Goal: Task Accomplishment & Management: Use online tool/utility

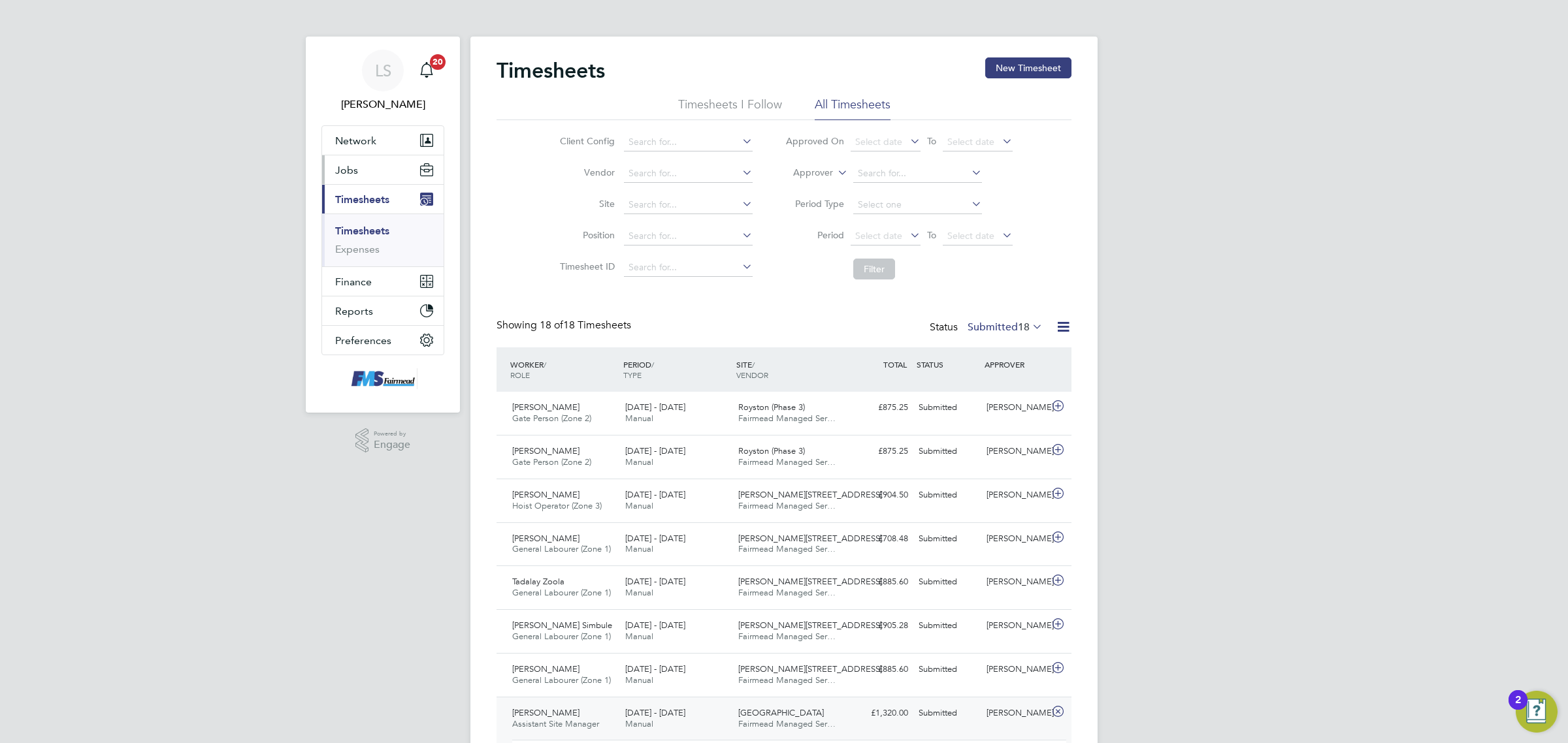
drag, startPoint x: 362, startPoint y: 226, endPoint x: 383, endPoint y: 167, distance: 62.6
click at [362, 226] on link "Timesheets" at bounding box center [362, 230] width 54 height 12
click at [360, 222] on ul "Timesheets Expenses" at bounding box center [383, 239] width 121 height 53
click at [370, 223] on ul "Timesheets Expenses" at bounding box center [383, 239] width 121 height 53
click at [375, 233] on link "Timesheets" at bounding box center [362, 230] width 54 height 12
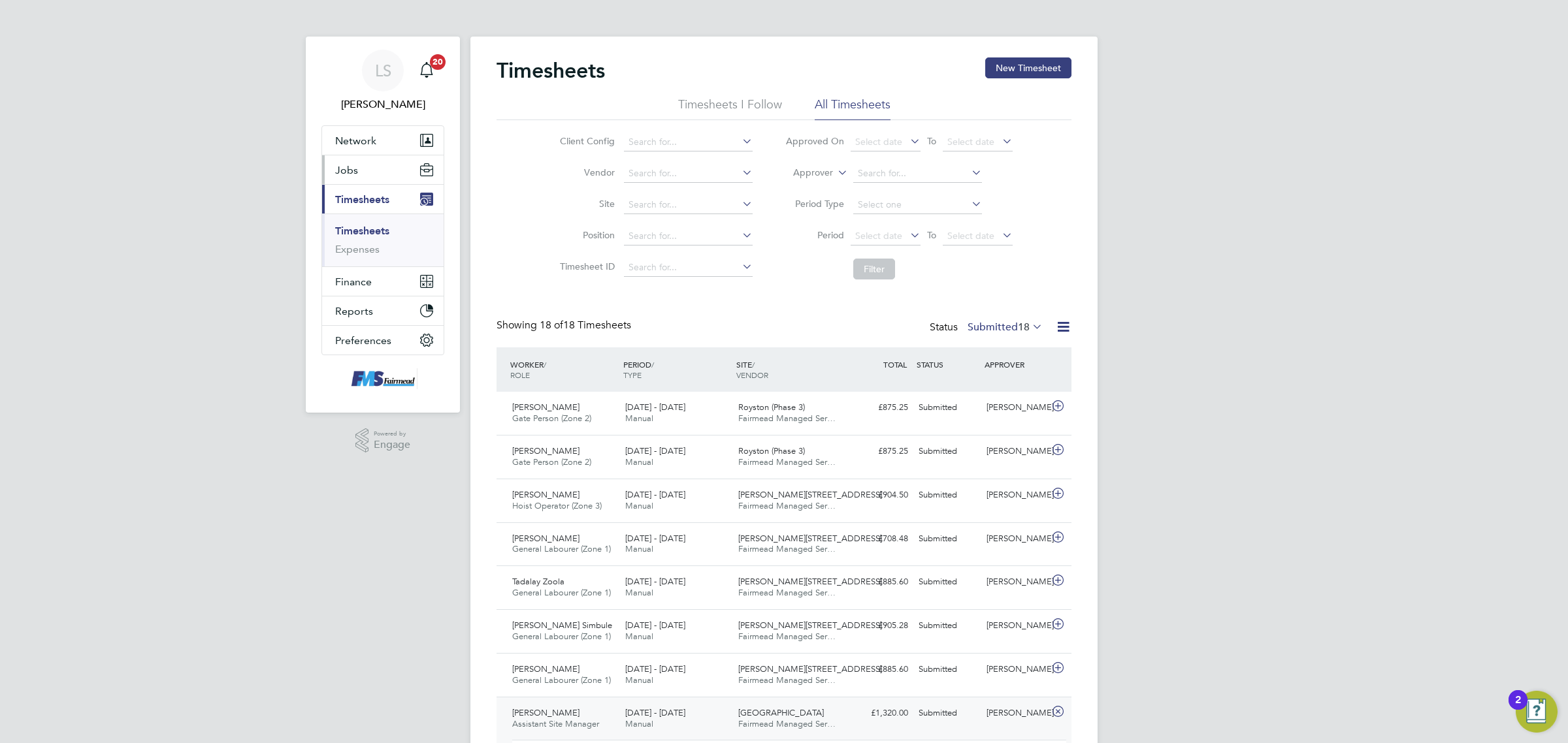
click at [335, 178] on button "Jobs" at bounding box center [383, 169] width 121 height 29
click at [380, 275] on span "Timesheets" at bounding box center [362, 270] width 54 height 12
click at [361, 168] on button "Jobs" at bounding box center [383, 169] width 121 height 29
click at [373, 164] on button "Jobs" at bounding box center [383, 169] width 121 height 29
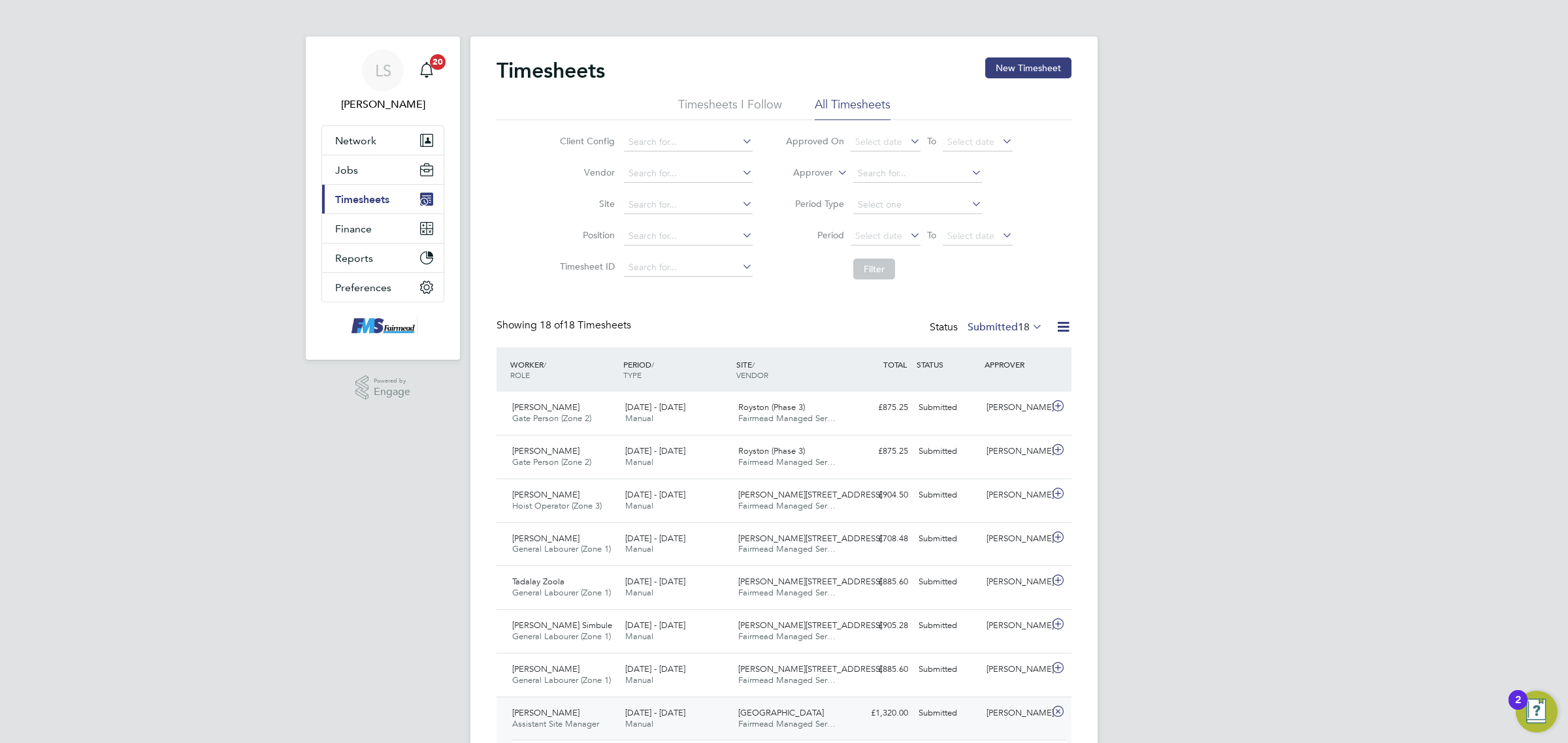
click at [371, 209] on button "Current page: Timesheets" at bounding box center [383, 198] width 121 height 29
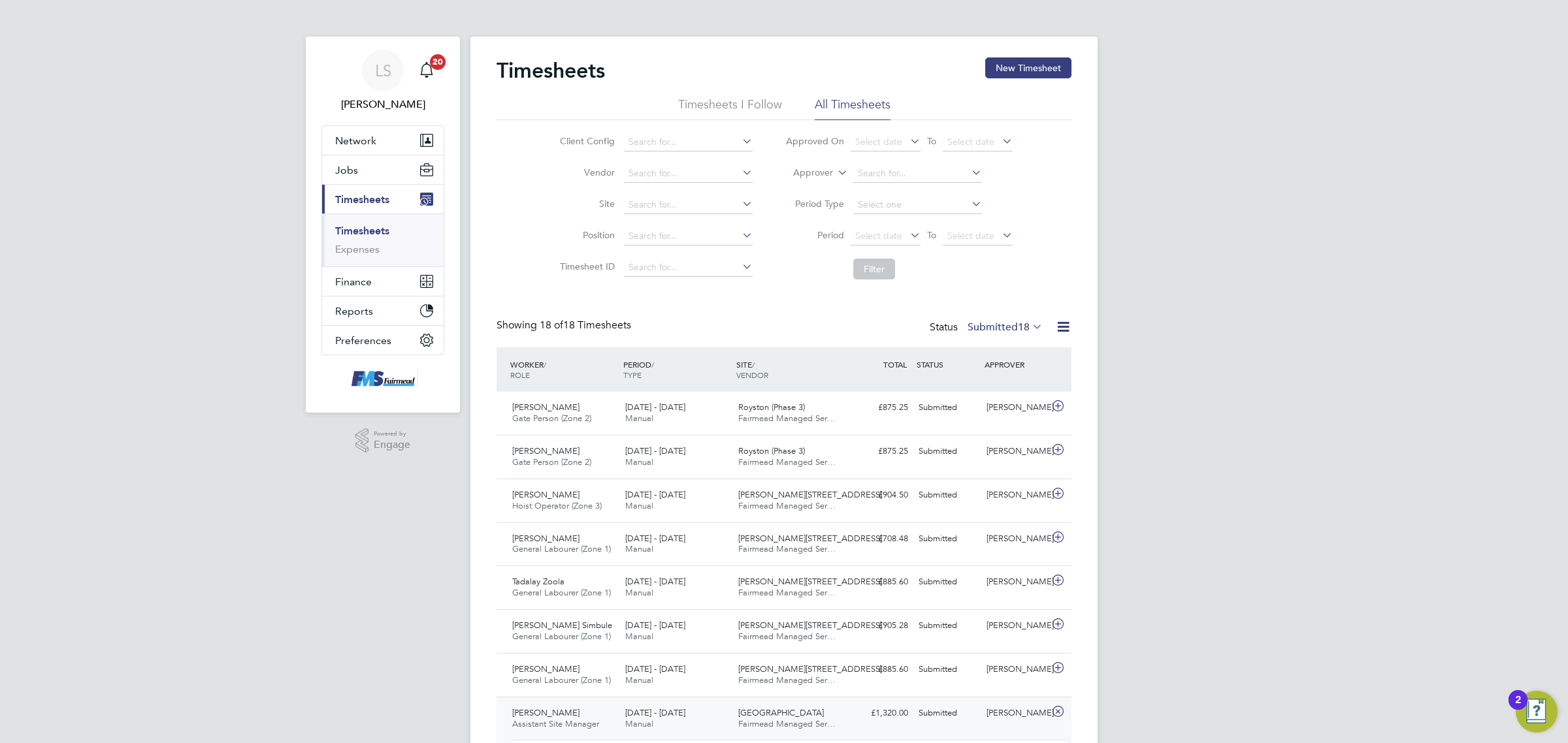
click at [364, 242] on li "Timesheets" at bounding box center [384, 234] width 98 height 19
click at [364, 249] on link "Expenses" at bounding box center [358, 249] width 45 height 12
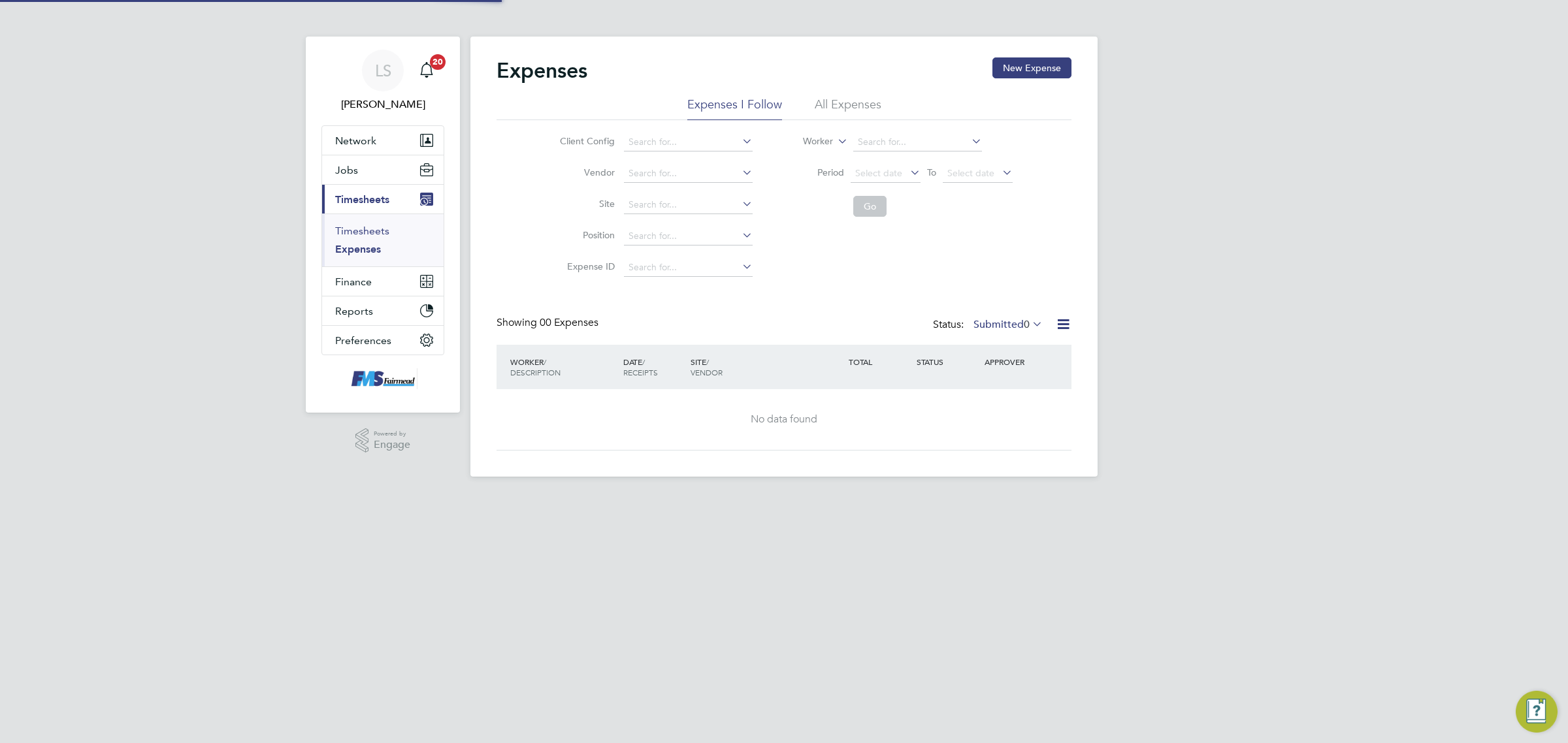
click at [373, 228] on link "Timesheets" at bounding box center [362, 230] width 54 height 12
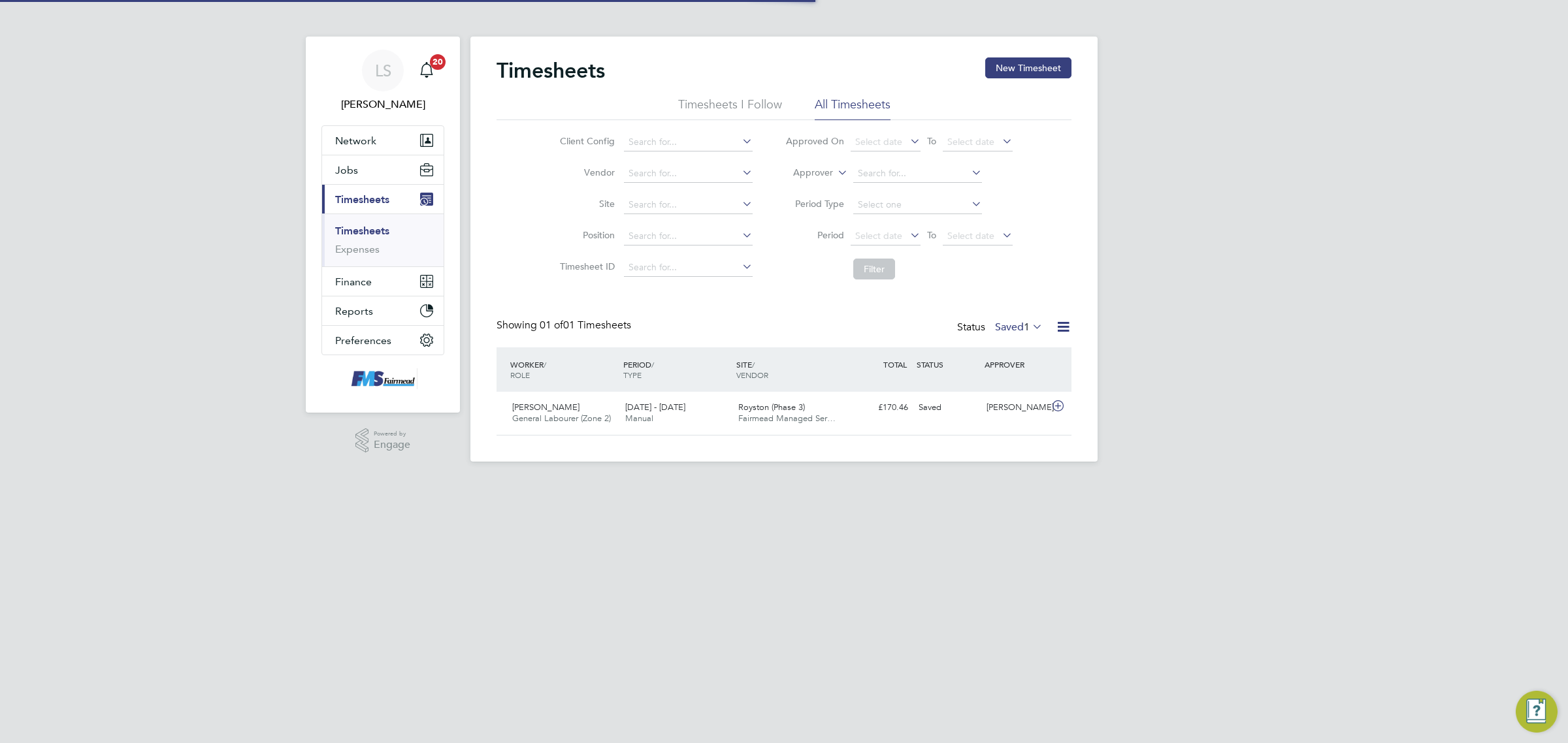
scroll to position [33, 113]
click at [1028, 333] on span "1" at bounding box center [1027, 327] width 6 height 13
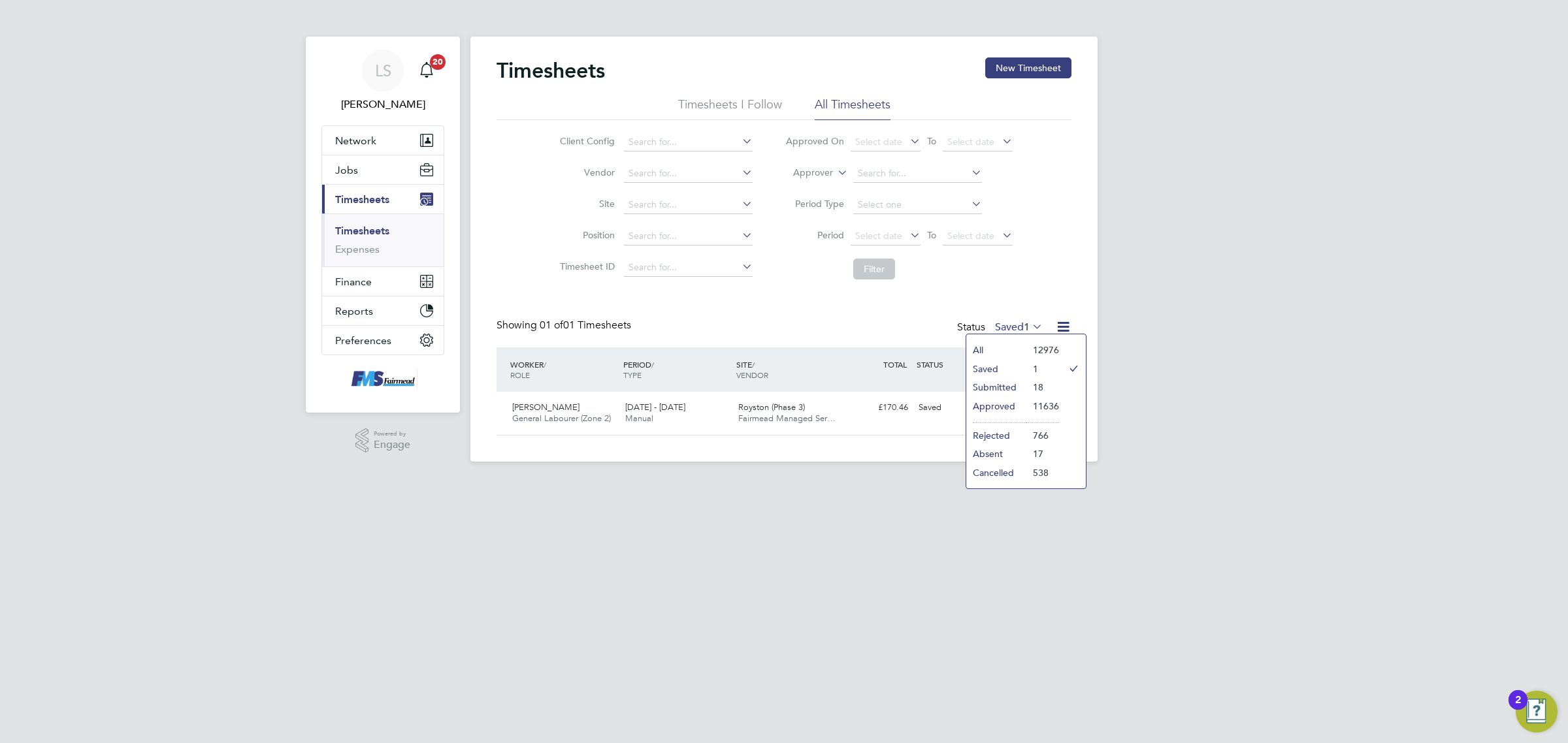
click at [1017, 389] on li "Submitted" at bounding box center [996, 387] width 61 height 19
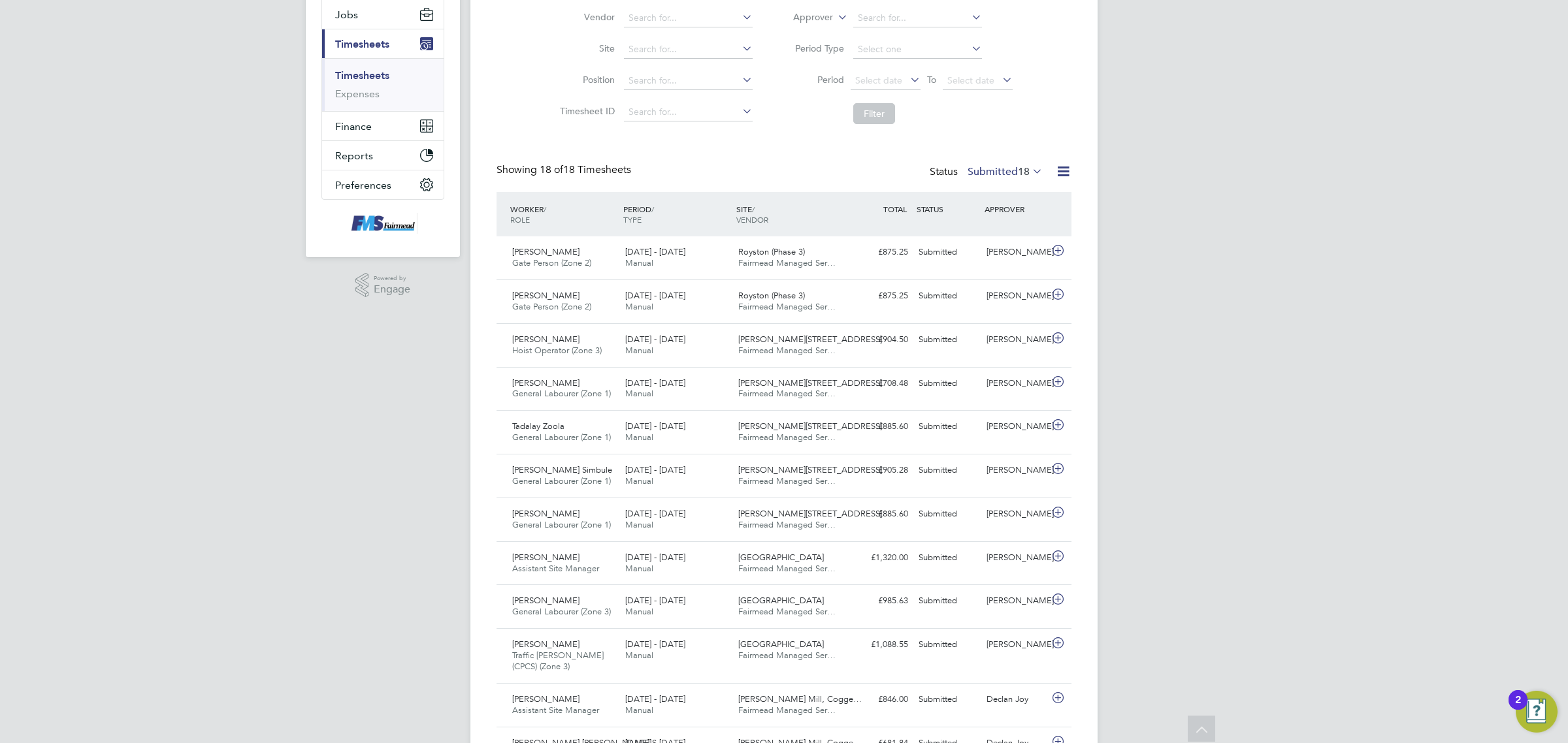
scroll to position [0, 0]
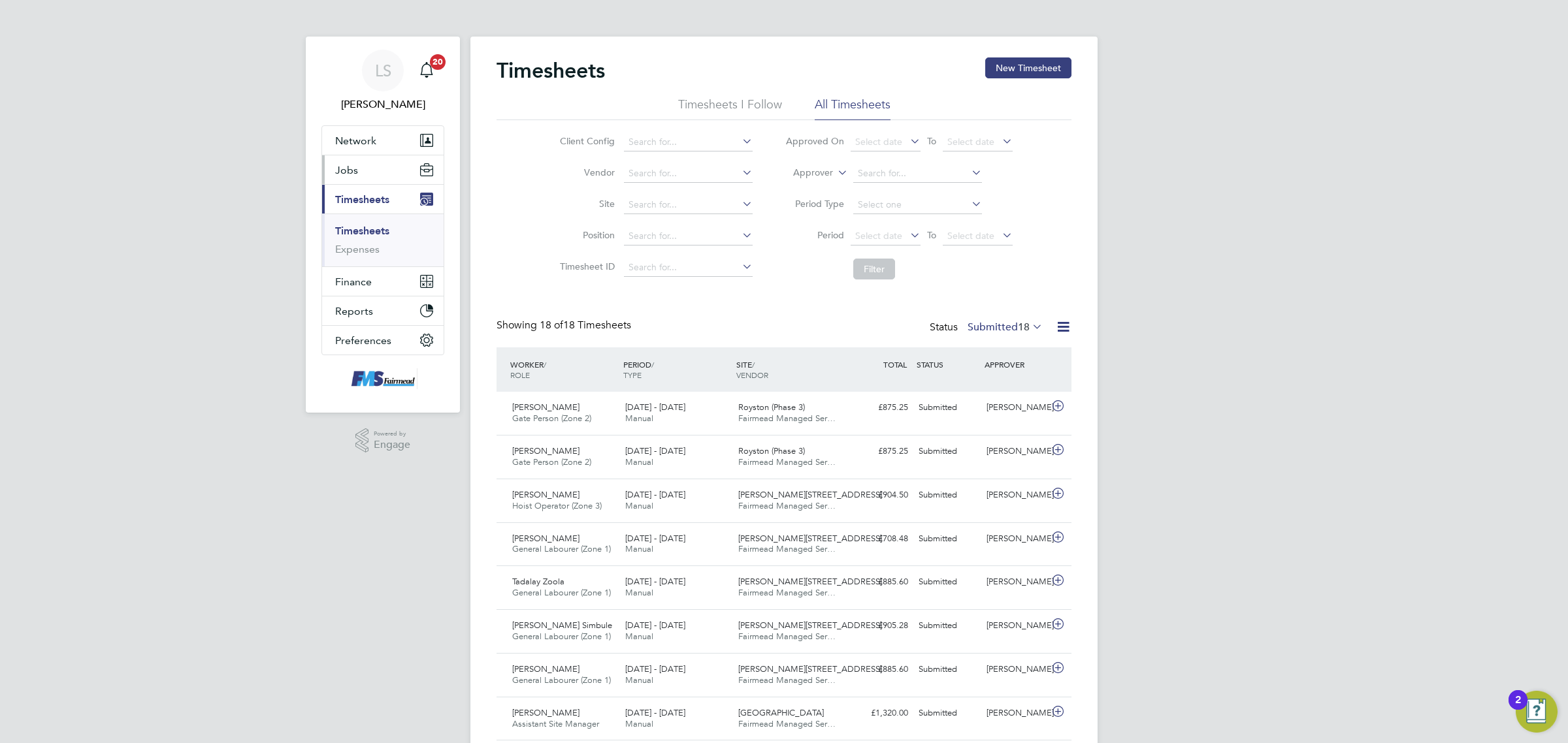
click at [354, 175] on span "Jobs" at bounding box center [347, 169] width 23 height 12
click at [362, 216] on link "Vacancies" at bounding box center [359, 219] width 47 height 12
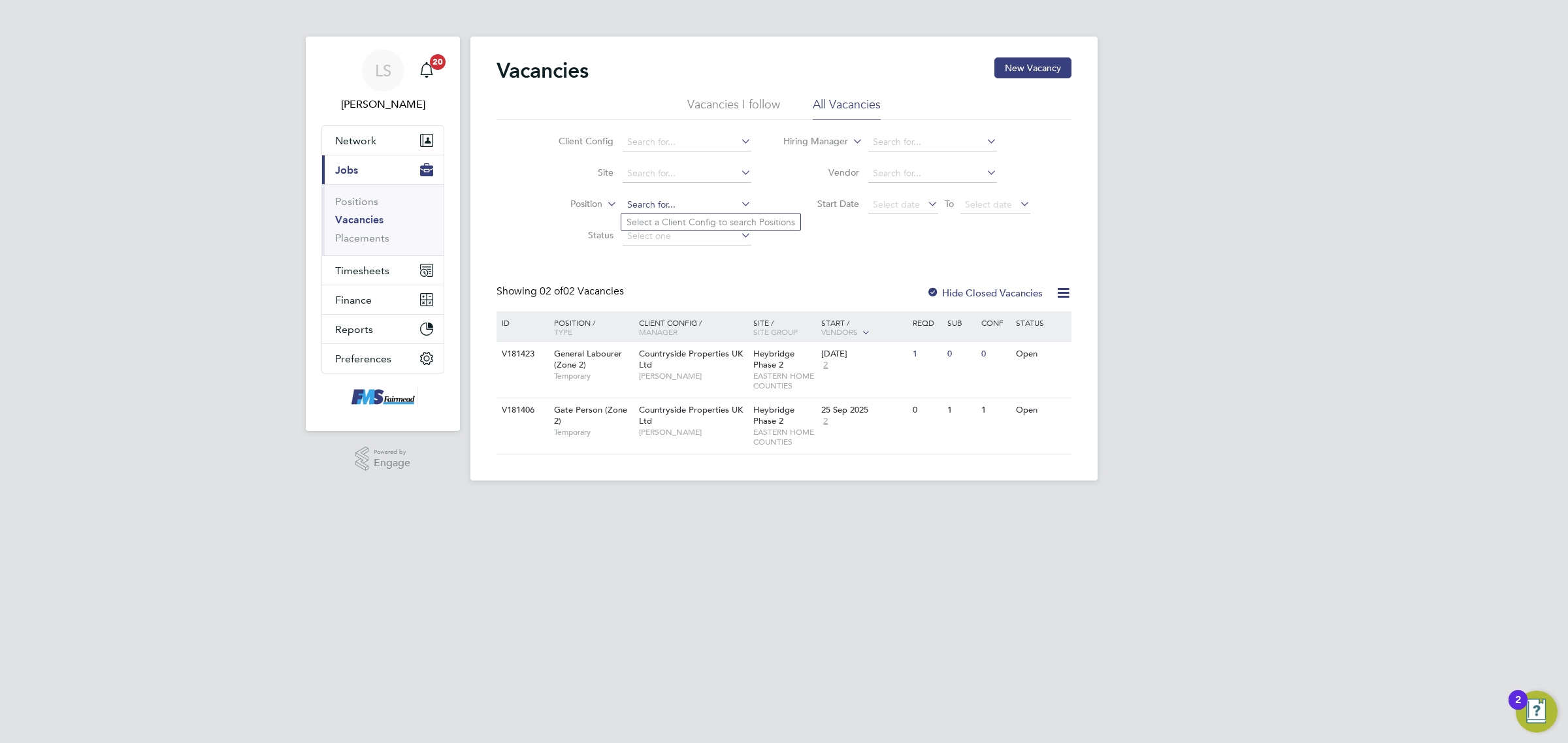
click at [677, 205] on input at bounding box center [687, 205] width 129 height 19
click at [364, 242] on link "Placements" at bounding box center [362, 237] width 54 height 12
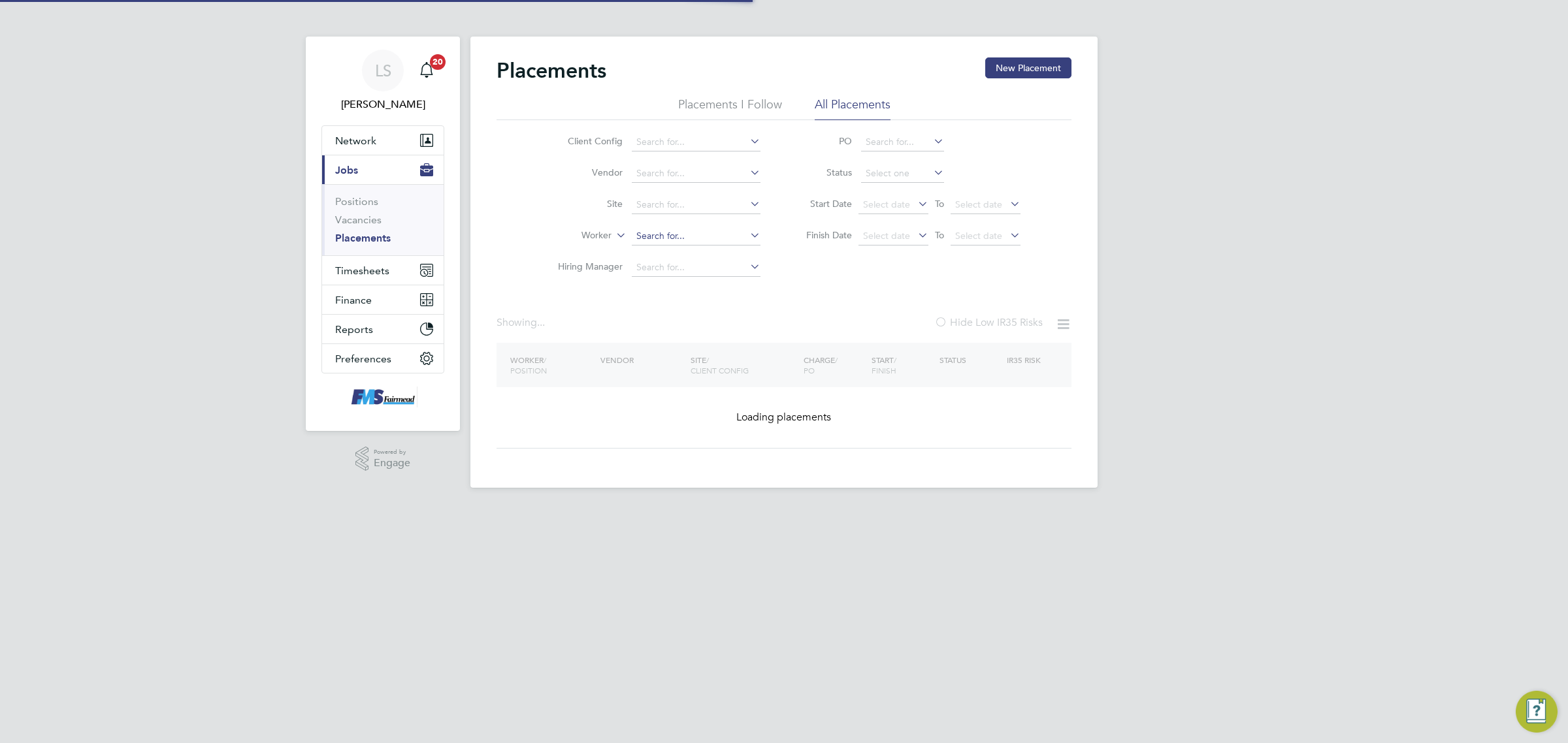
click at [672, 234] on input at bounding box center [696, 236] width 129 height 19
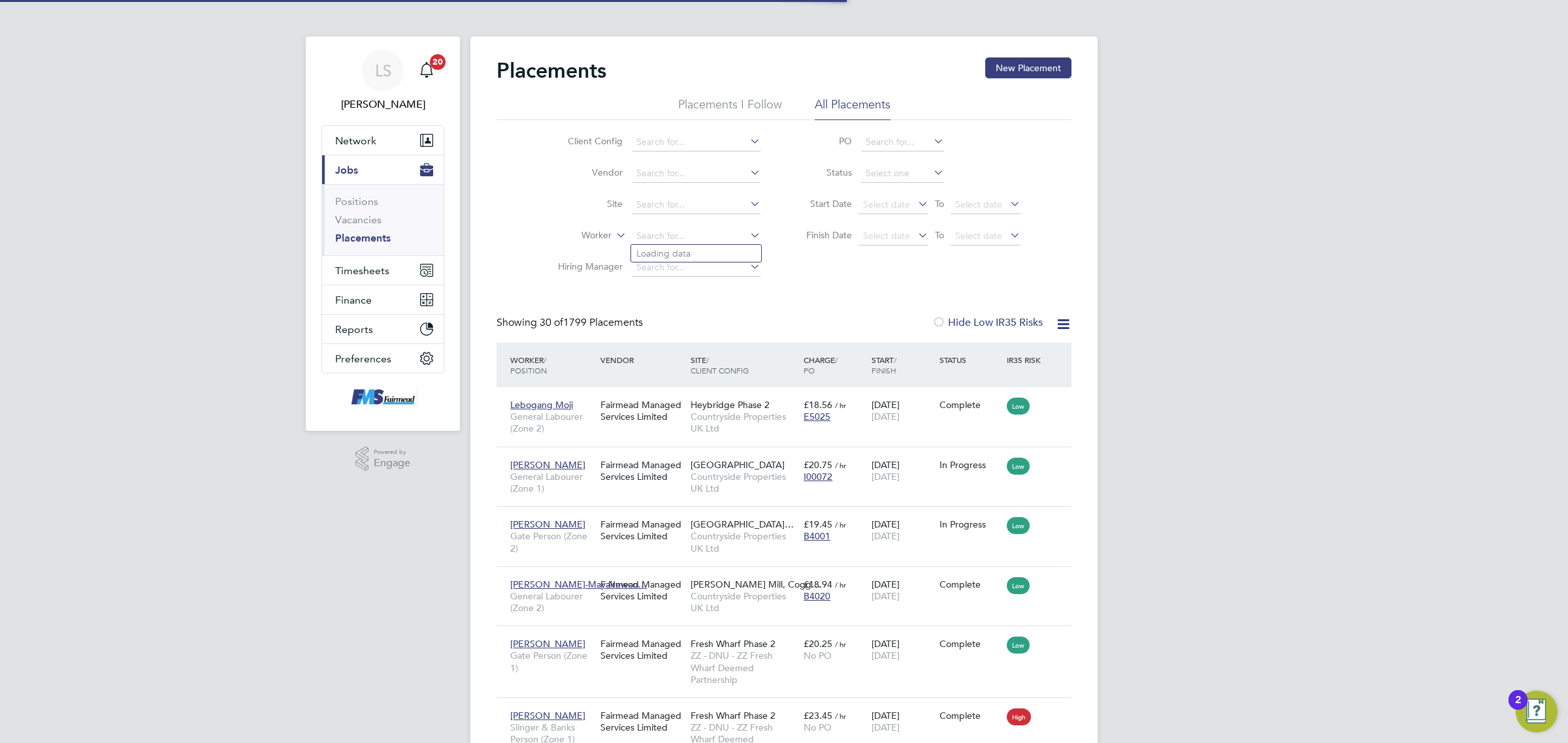
scroll to position [49, 113]
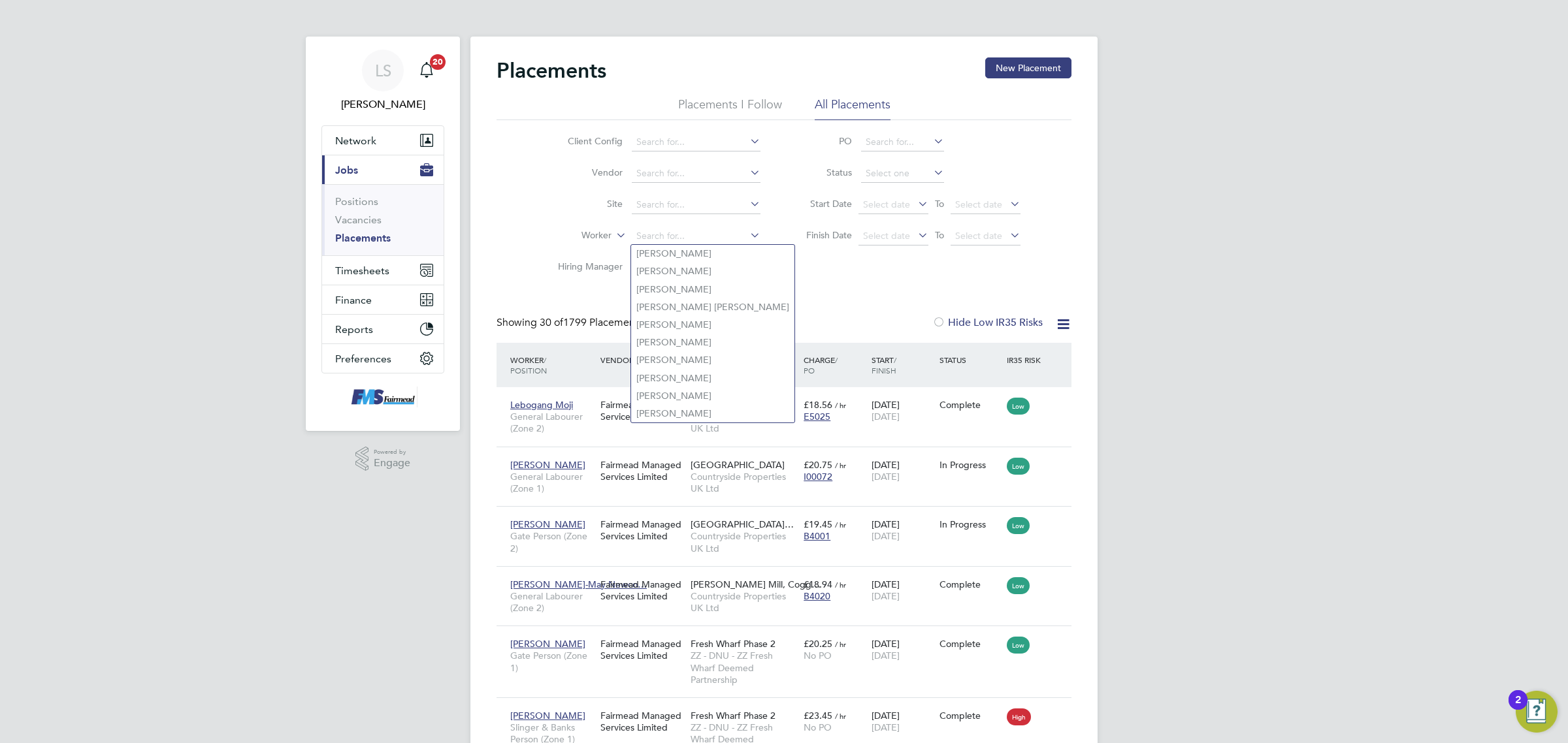
type input "e"
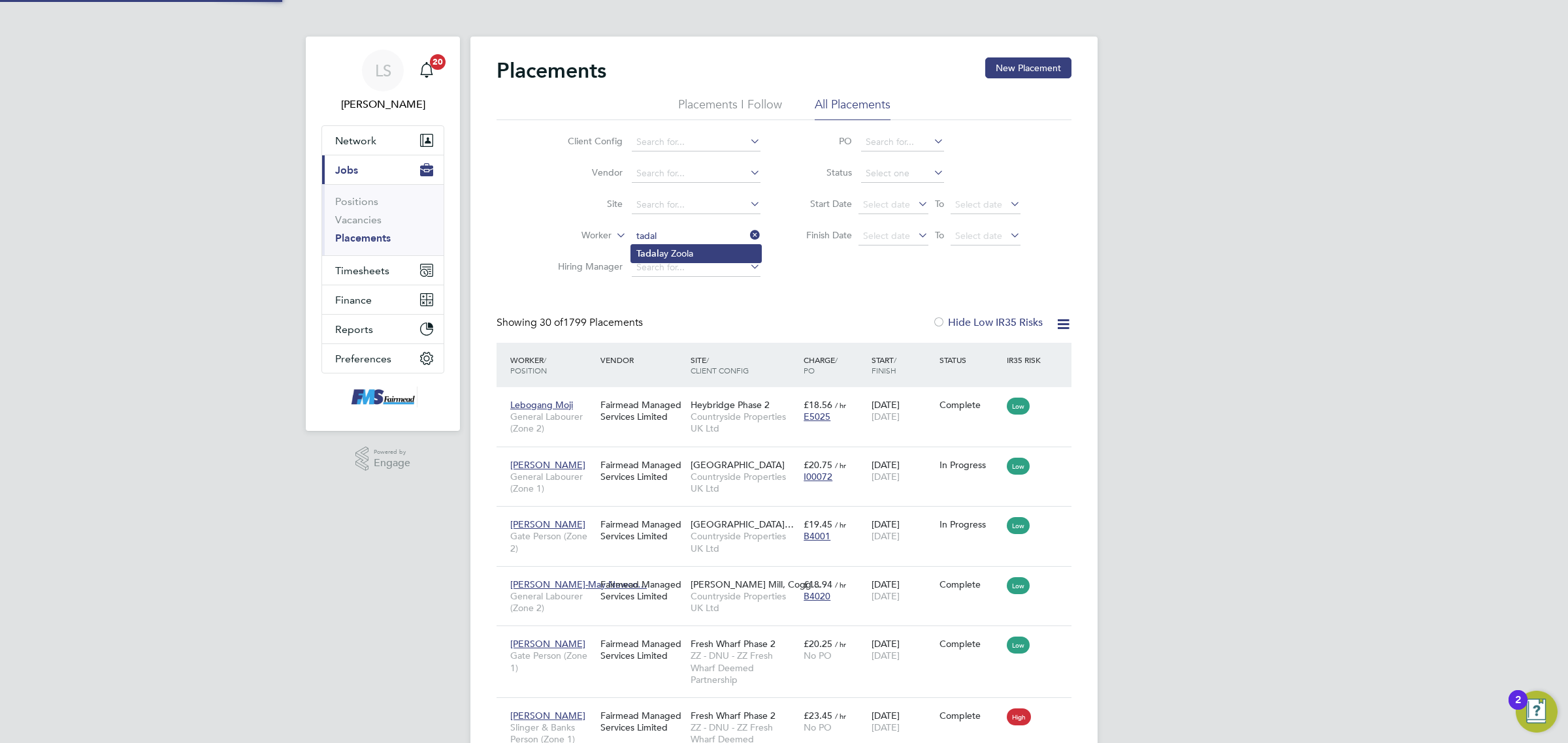
click at [668, 255] on li "Tadal ay Zoola" at bounding box center [696, 253] width 130 height 18
type input "Tadalay Zoola"
